Goal: Find specific page/section: Find specific page/section

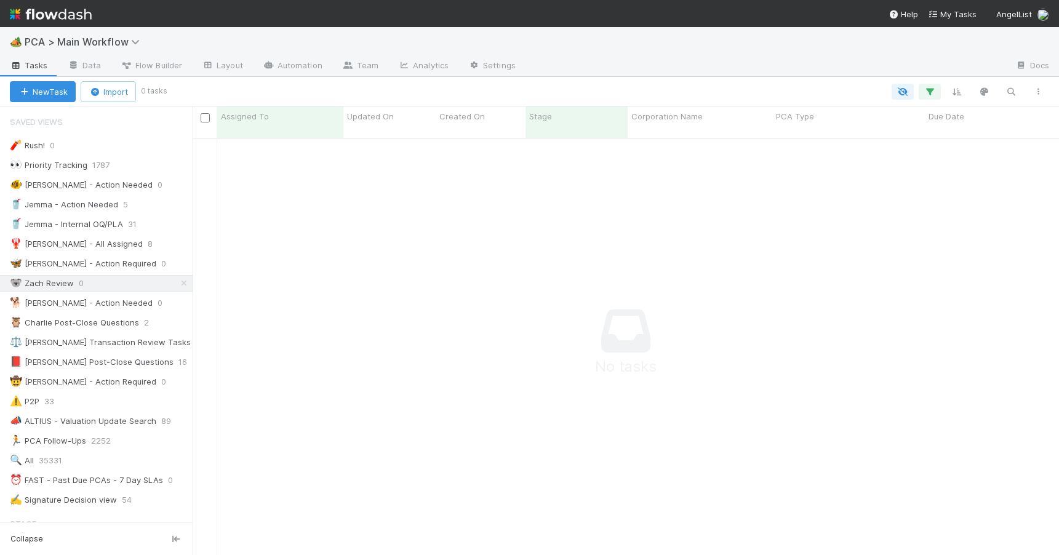
scroll to position [408, 857]
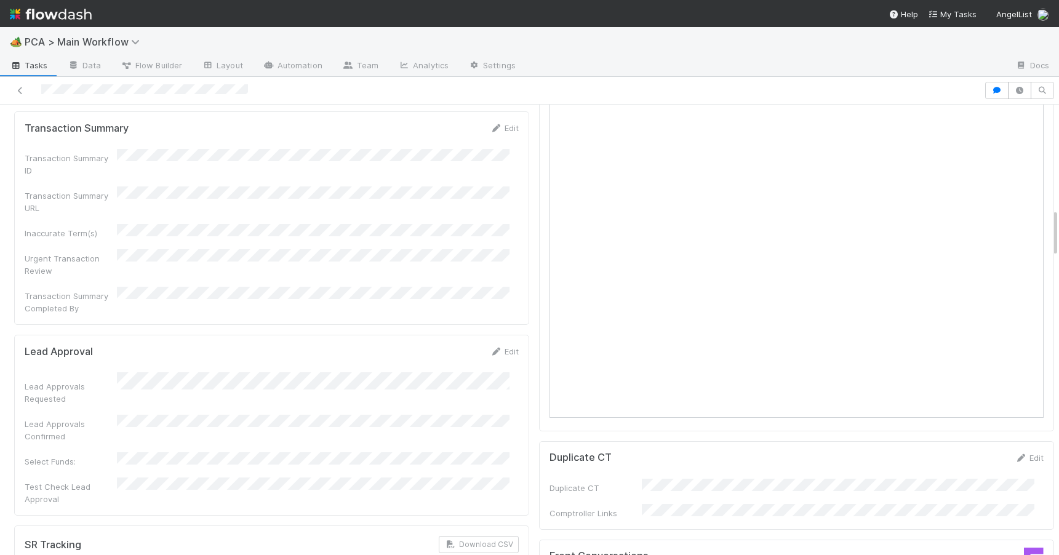
scroll to position [1136, 0]
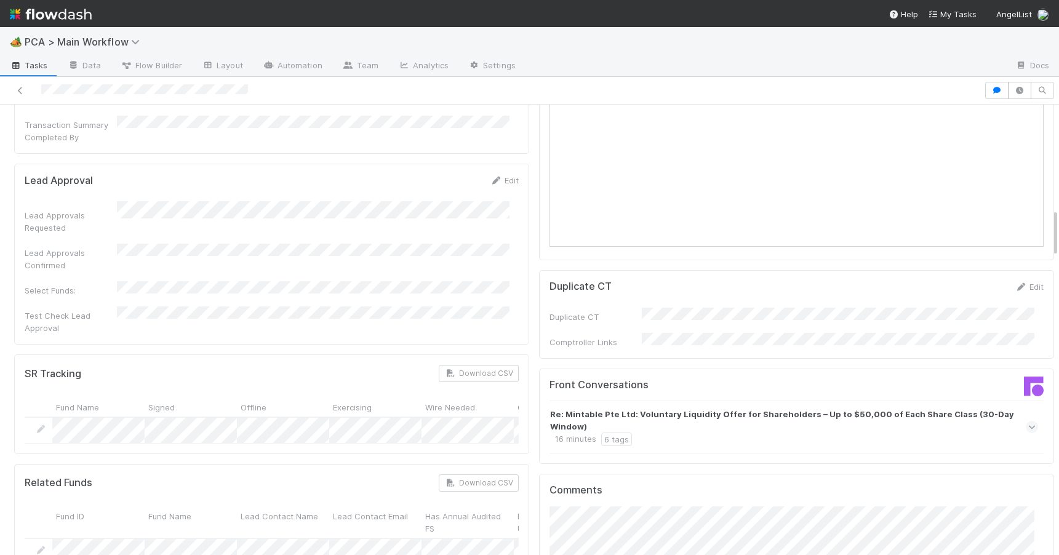
drag, startPoint x: 1045, startPoint y: 189, endPoint x: 1070, endPoint y: 244, distance: 60.0
click at [1058, 244] on html "🏕️ PCA > Main Workflow Tasks Data Flow Builder Layout Automation Team Analytics…" at bounding box center [529, 277] width 1059 height 555
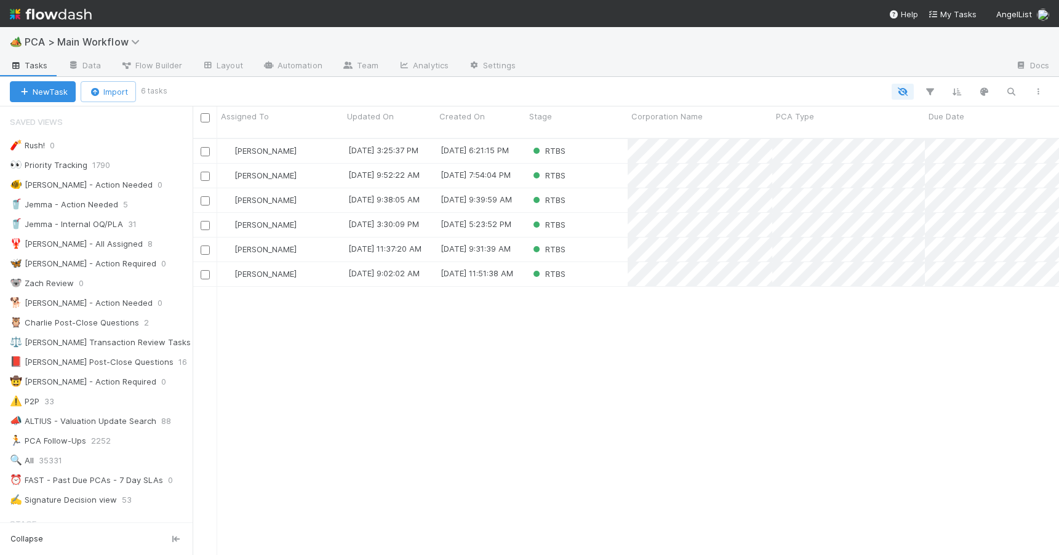
scroll to position [418, 857]
